Goal: Check status: Check status

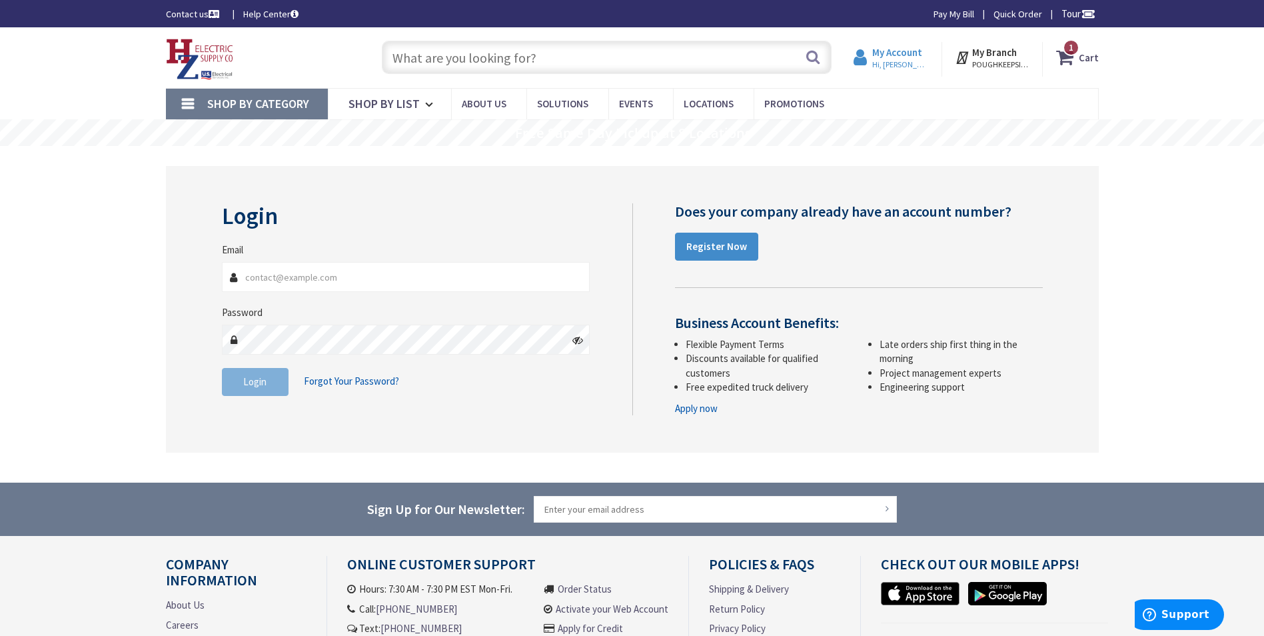
type input "[EMAIL_ADDRESS][PERSON_NAME][DOMAIN_NAME]"
click at [890, 65] on span "Hi, [PERSON_NAME]" at bounding box center [900, 64] width 57 height 11
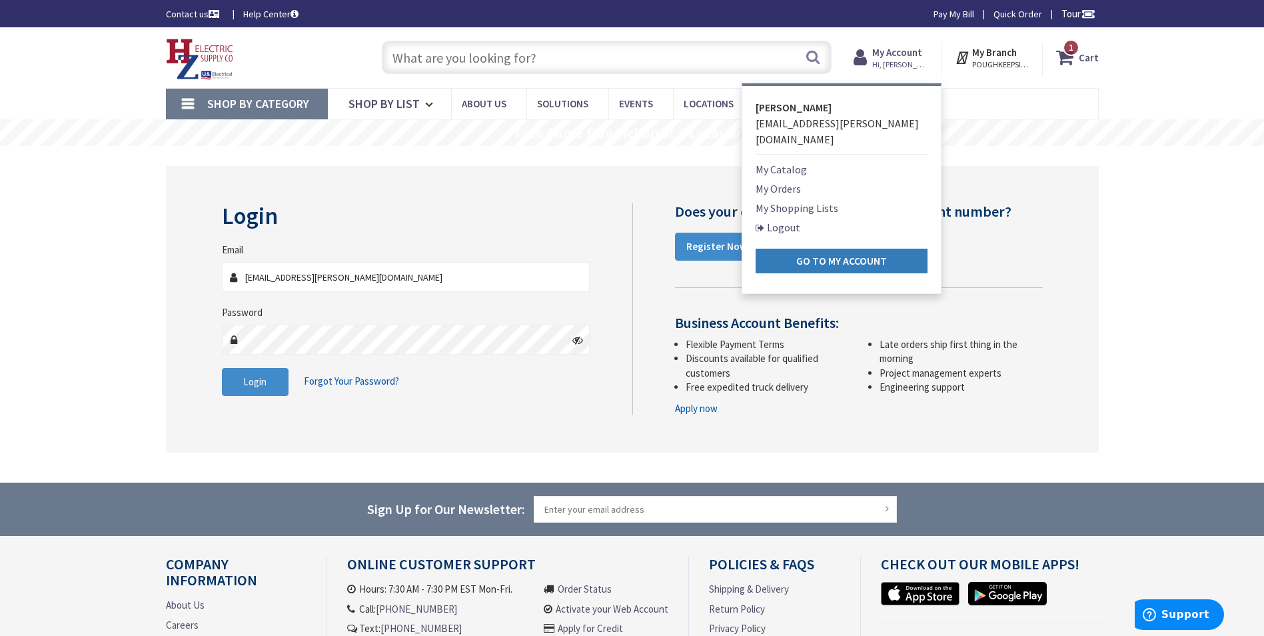
click at [836, 254] on strong "Go to My Account" at bounding box center [841, 260] width 91 height 13
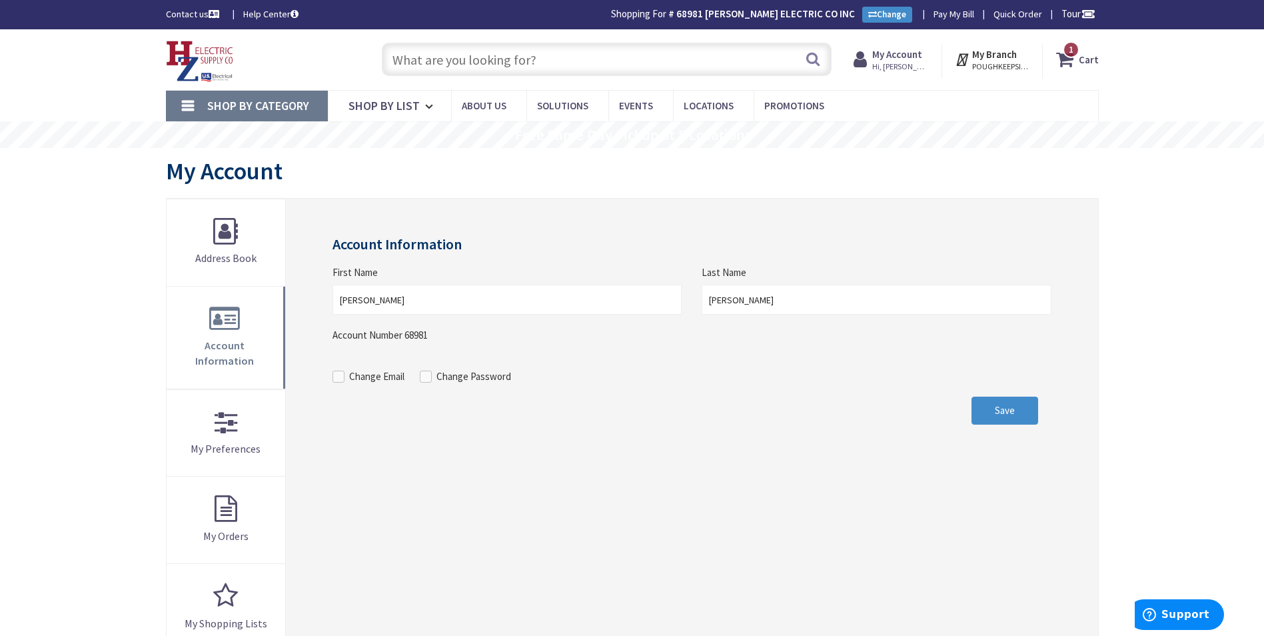
click at [902, 59] on strong "My Account" at bounding box center [897, 54] width 50 height 13
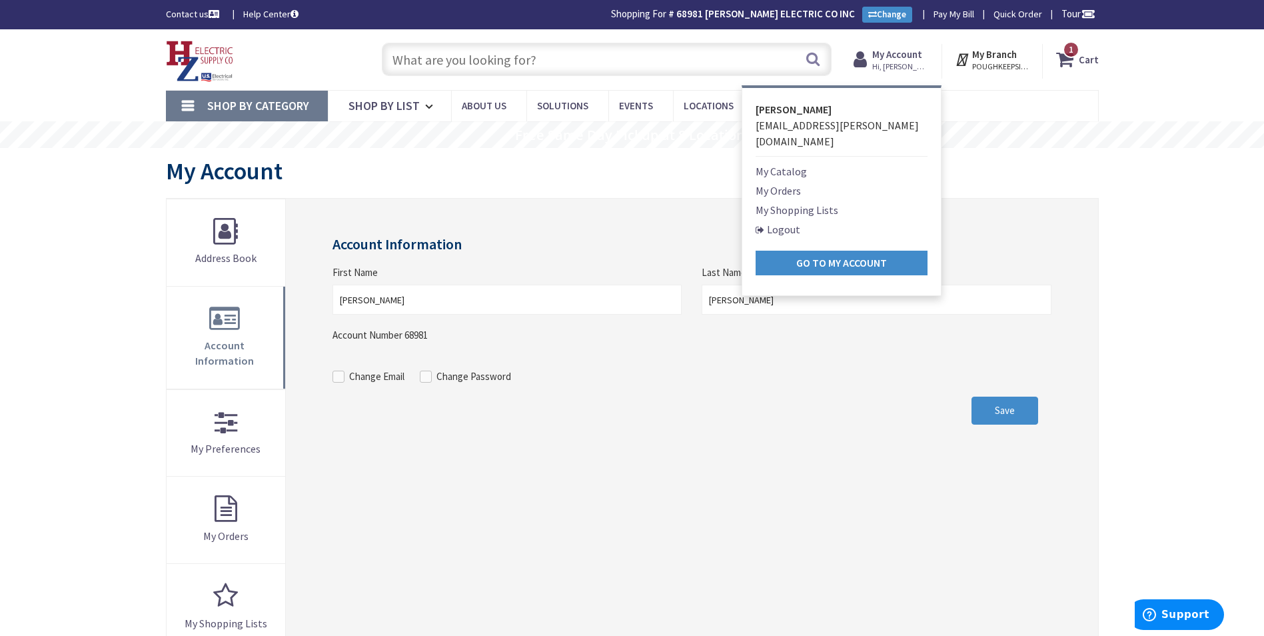
click at [781, 183] on link "My Orders" at bounding box center [778, 191] width 45 height 16
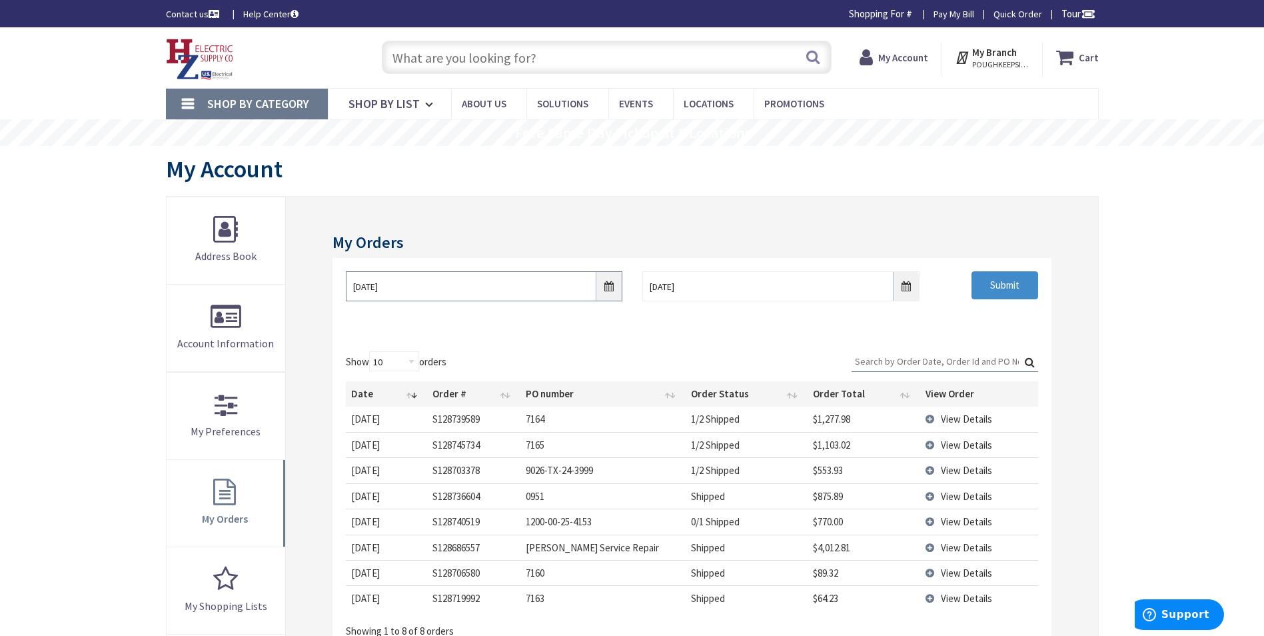
click at [608, 289] on input "9/3/2025" at bounding box center [484, 286] width 277 height 30
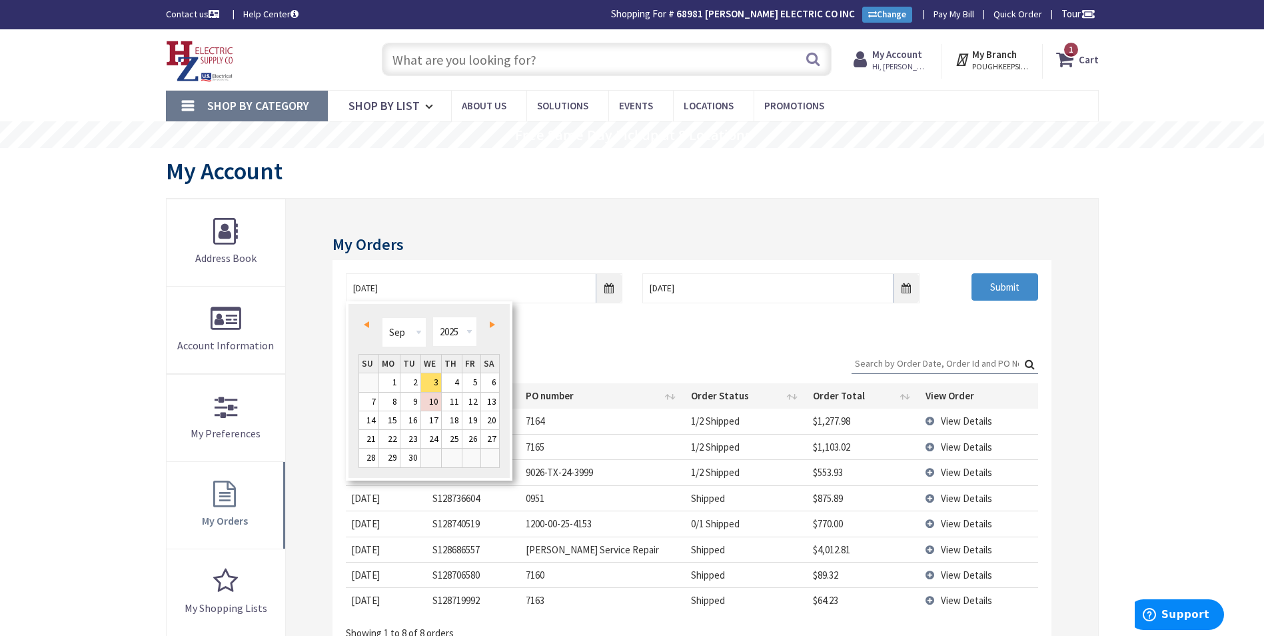
click at [369, 321] on span "Prev" at bounding box center [366, 324] width 5 height 7
type input "07/01/2025"
click at [414, 381] on link "1" at bounding box center [410, 382] width 20 height 18
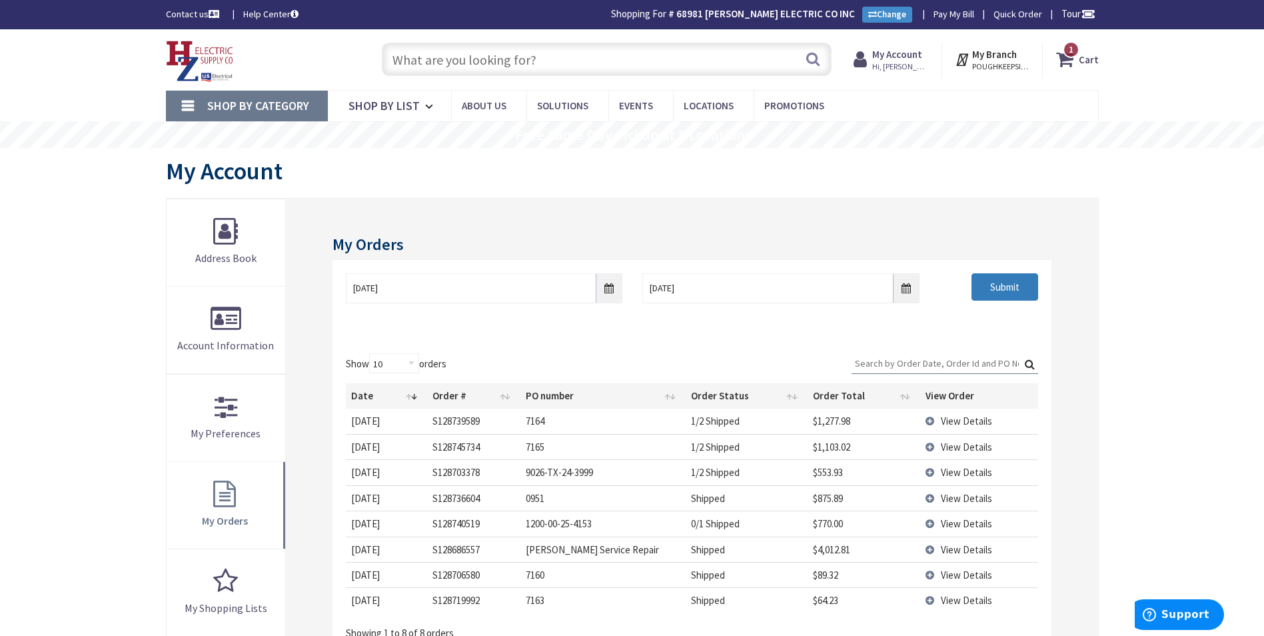
click at [986, 283] on input "Submit" at bounding box center [1005, 287] width 67 height 28
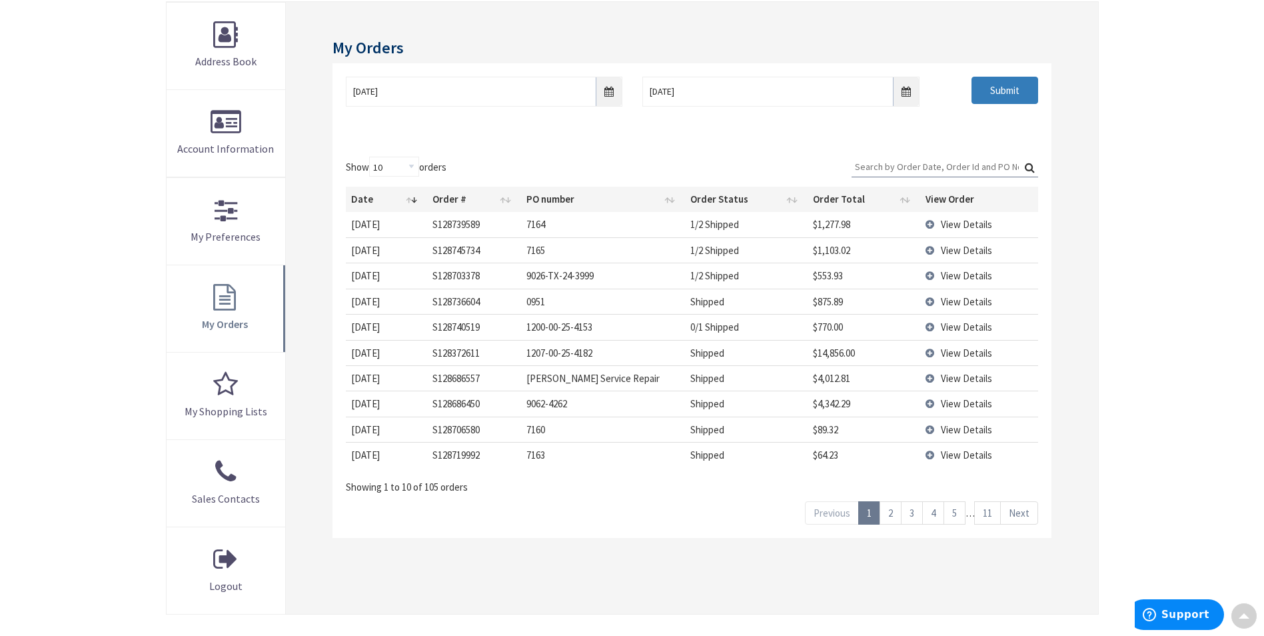
scroll to position [200, 0]
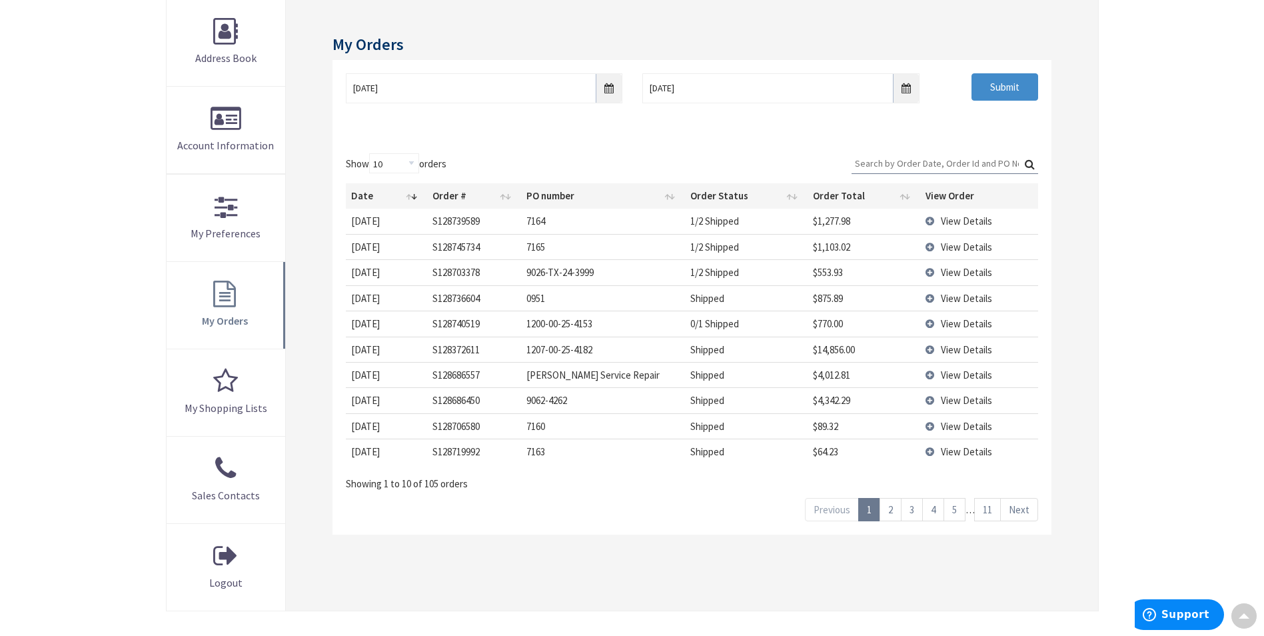
click at [890, 506] on link "2" at bounding box center [891, 509] width 22 height 23
click at [957, 346] on span "View Details" at bounding box center [966, 349] width 51 height 13
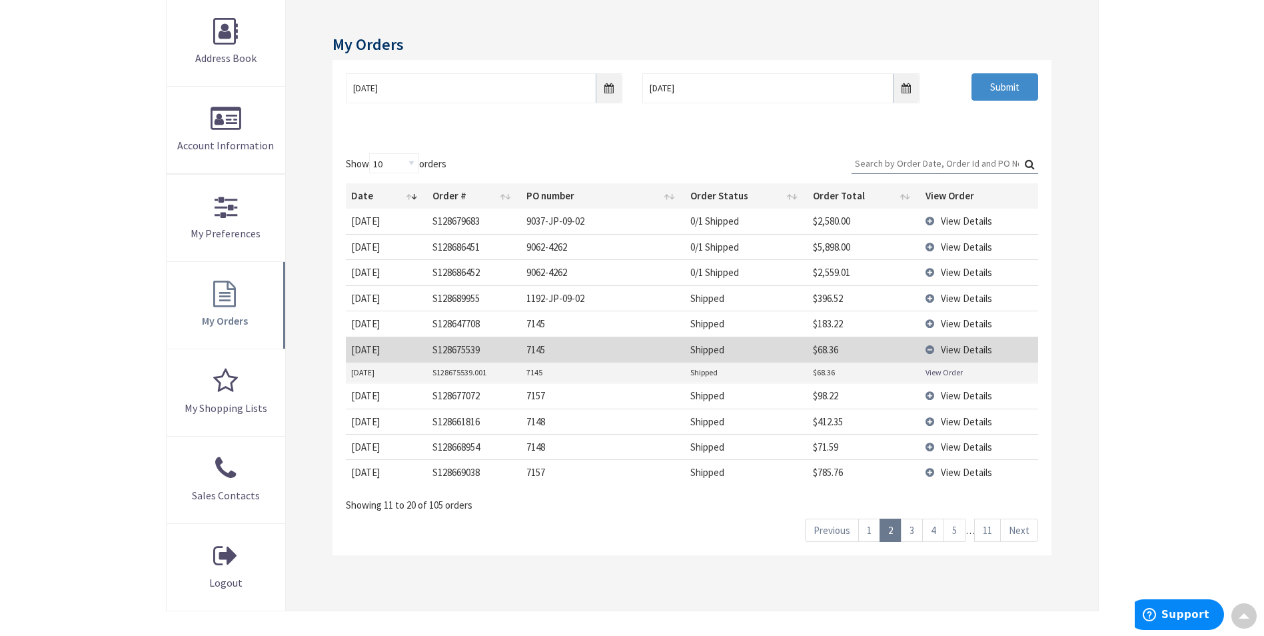
click at [946, 367] on link "View Order" at bounding box center [944, 372] width 37 height 11
click at [947, 321] on span "View Details" at bounding box center [966, 323] width 51 height 13
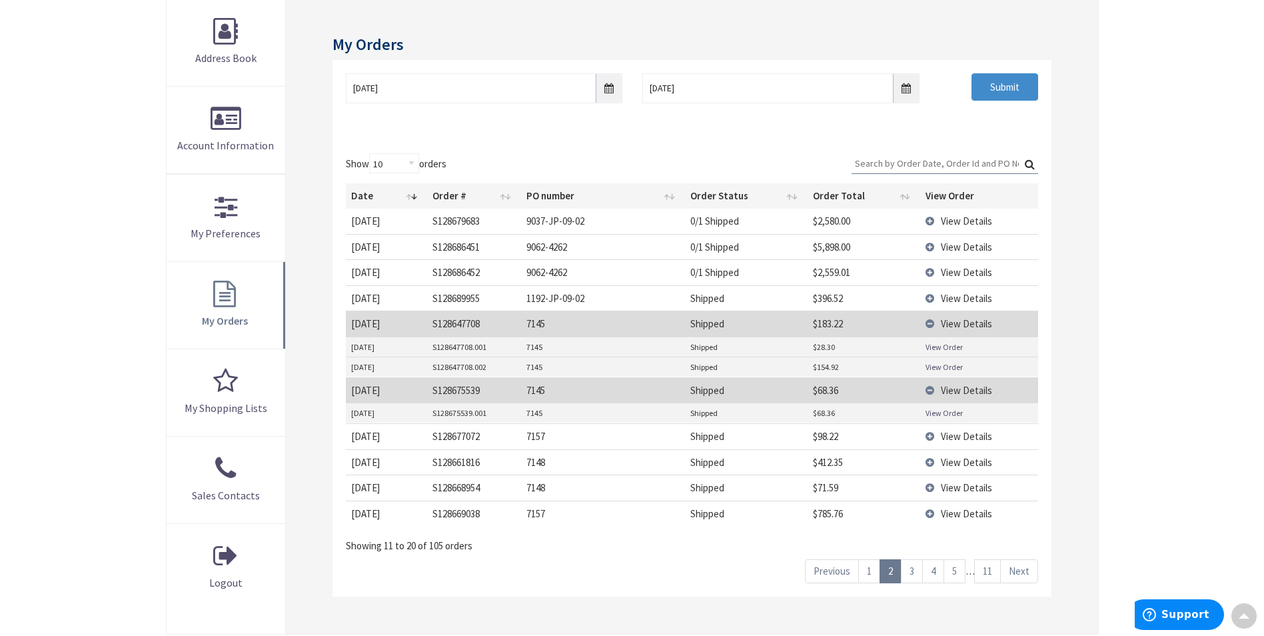
click at [950, 363] on link "View Order" at bounding box center [944, 366] width 37 height 11
click at [951, 345] on link "View Order" at bounding box center [944, 346] width 37 height 11
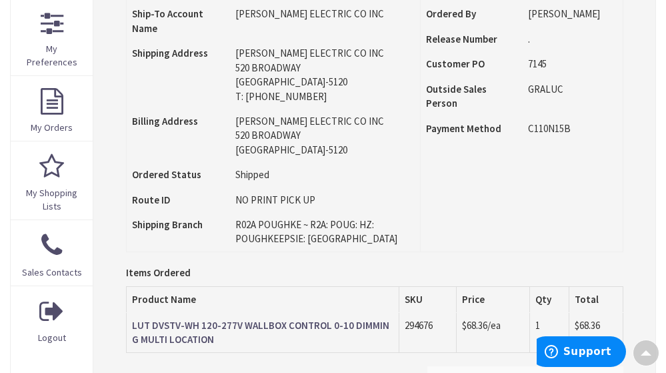
scroll to position [534, 0]
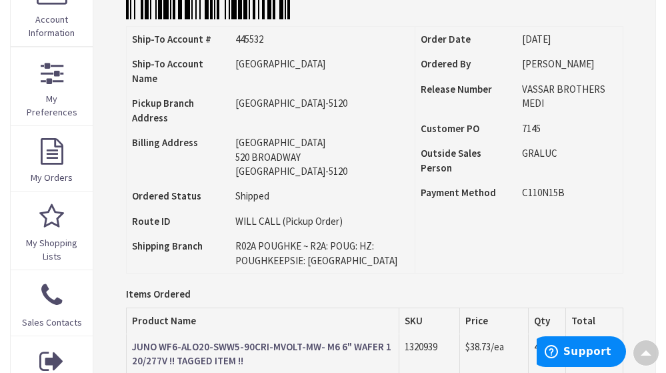
scroll to position [399, 0]
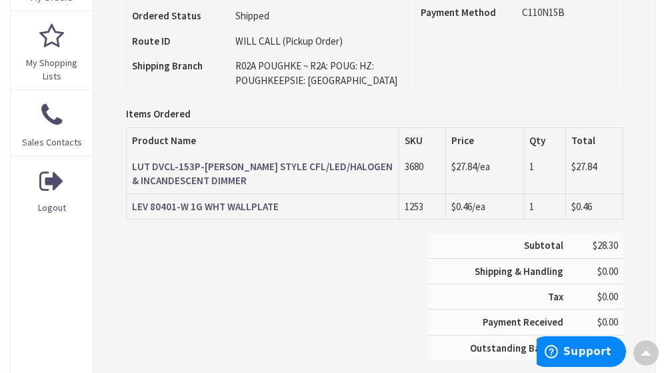
scroll to position [532, 0]
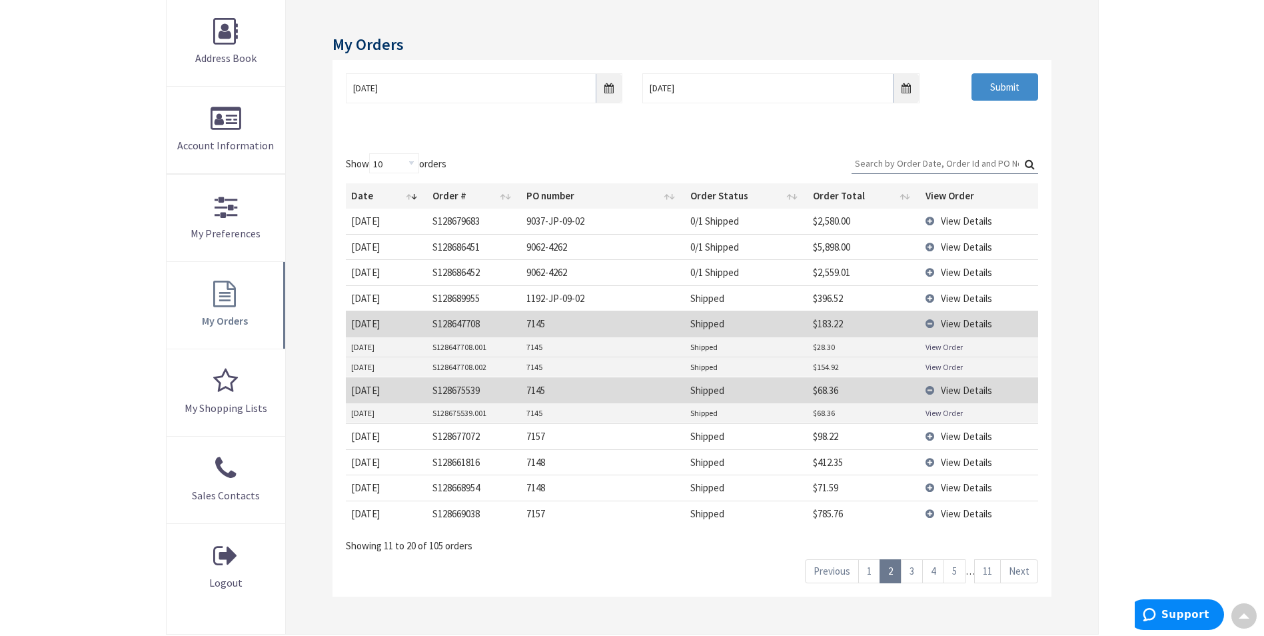
click at [943, 515] on span "View Details" at bounding box center [966, 513] width 51 height 13
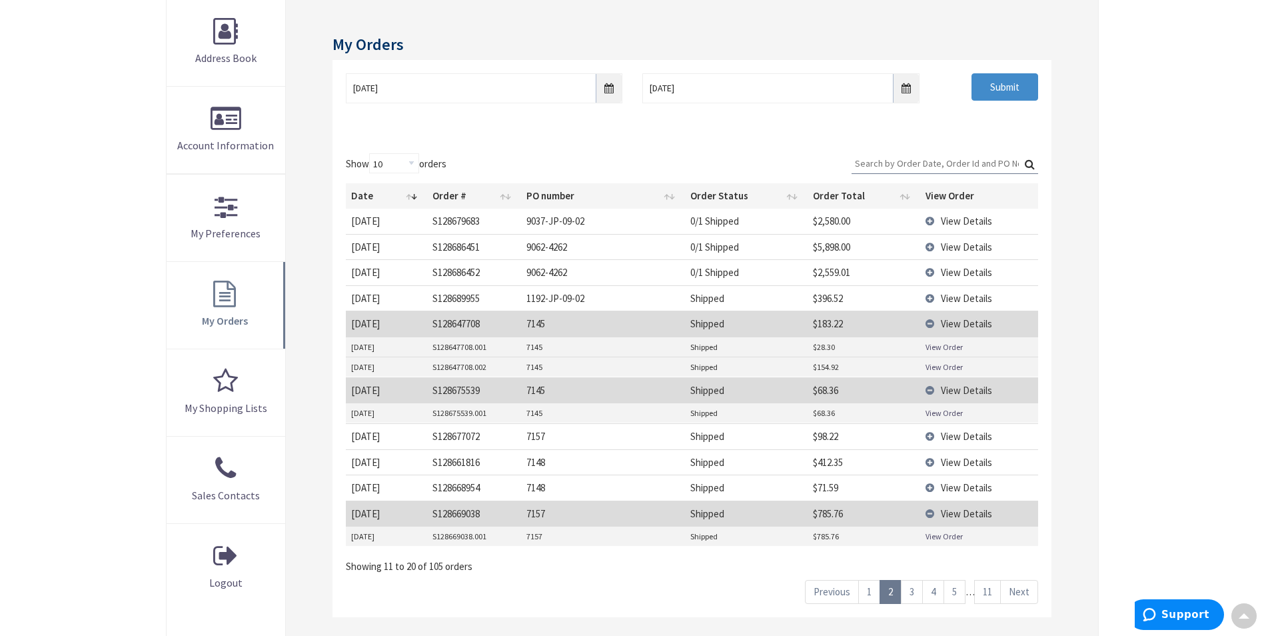
click at [990, 164] on input "Search:" at bounding box center [945, 163] width 187 height 20
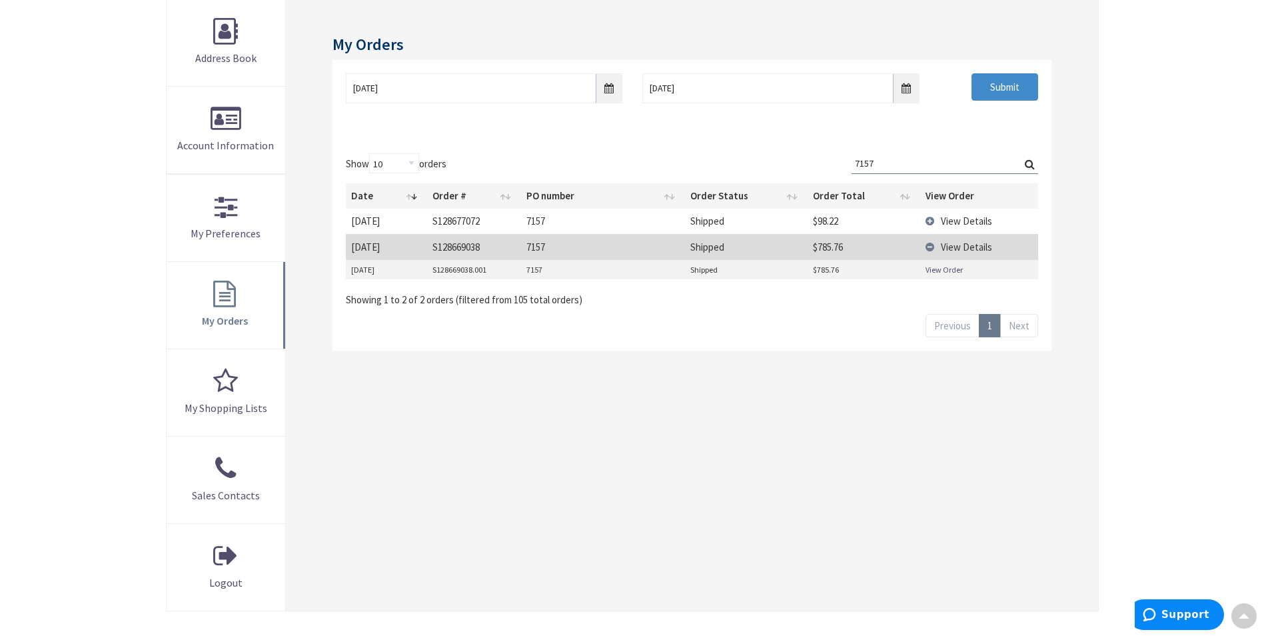
click at [886, 163] on input "7157" at bounding box center [945, 163] width 187 height 20
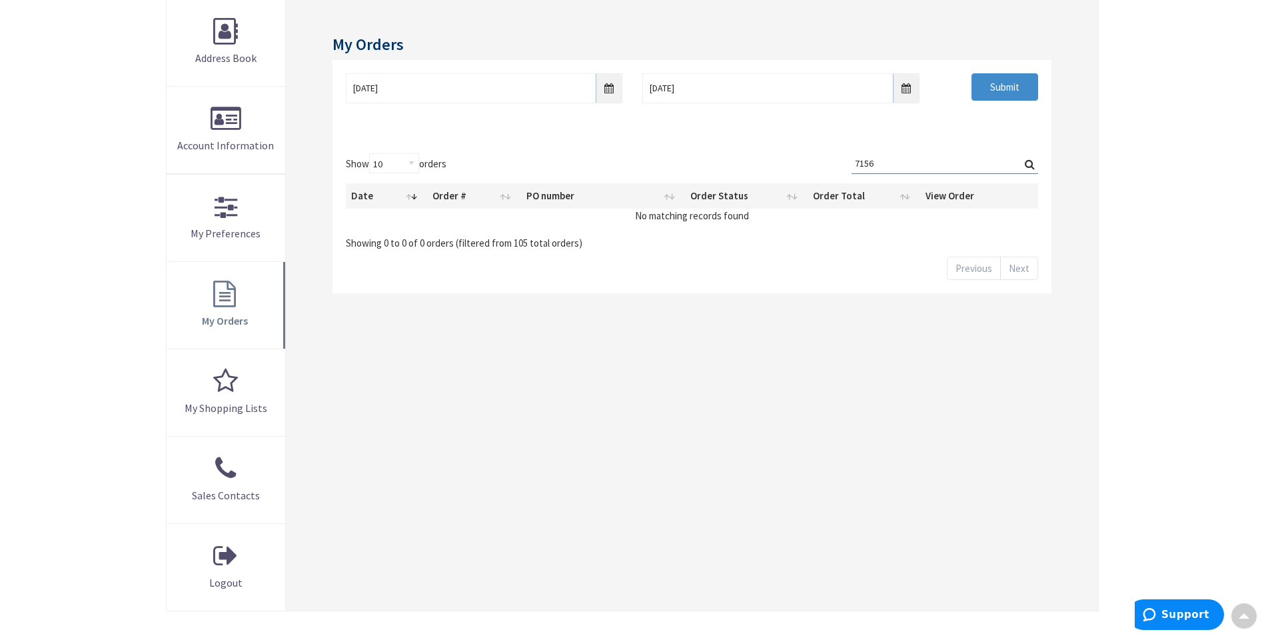
click at [904, 161] on input "7156" at bounding box center [945, 163] width 187 height 20
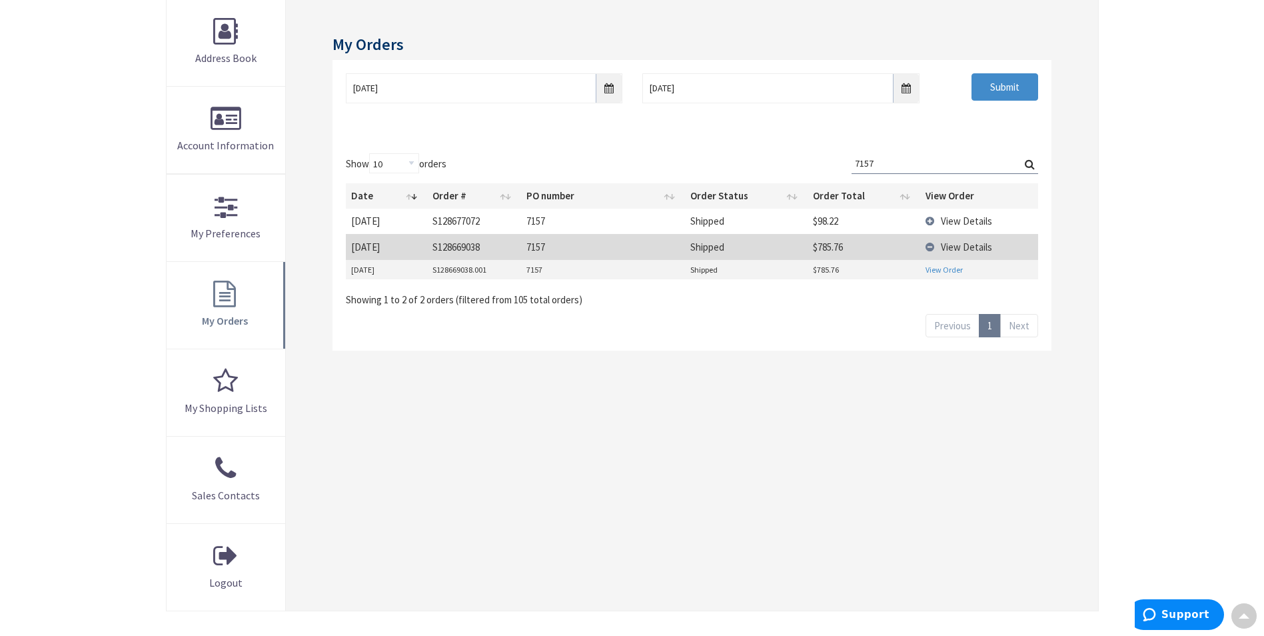
type input "7157"
click at [939, 268] on link "View Order" at bounding box center [944, 269] width 37 height 11
click at [944, 222] on span "View Details" at bounding box center [966, 221] width 51 height 13
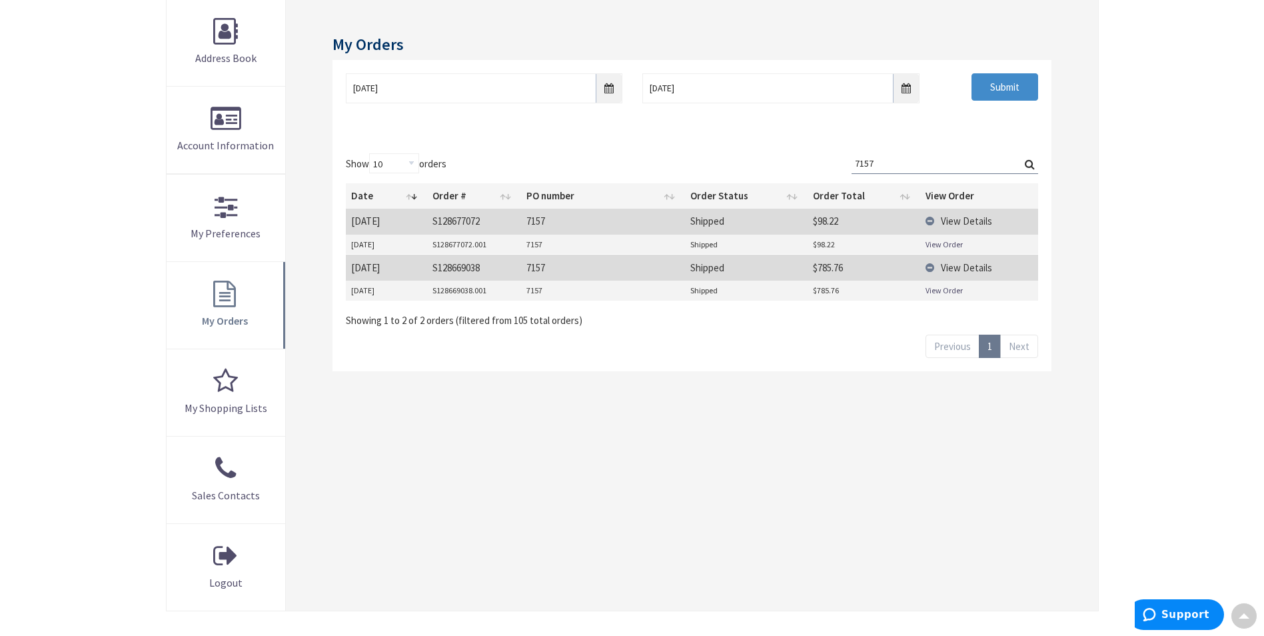
click at [945, 247] on link "View Order" at bounding box center [944, 244] width 37 height 11
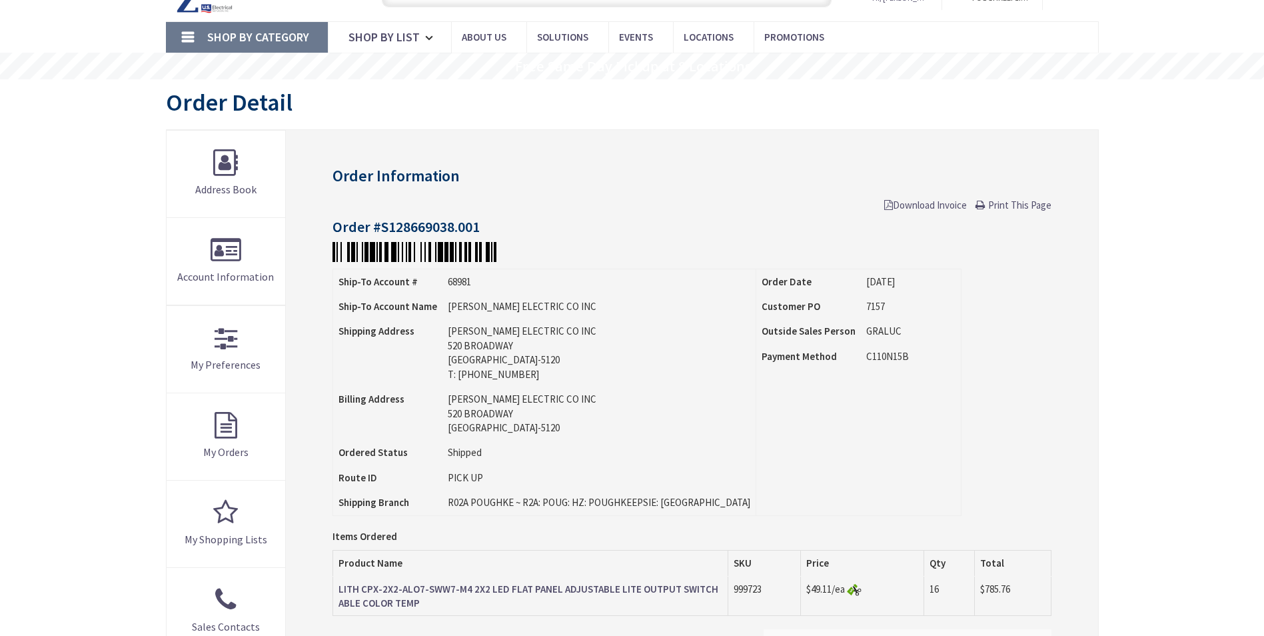
scroll to position [69, 0]
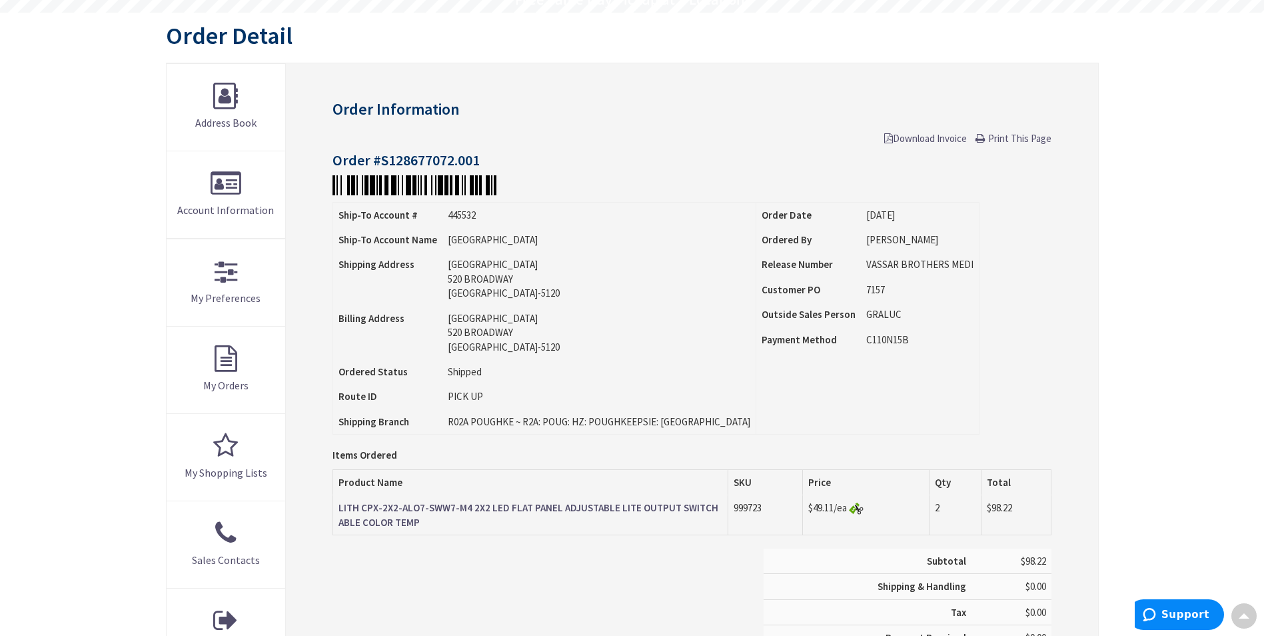
scroll to position [135, 0]
